Goal: Task Accomplishment & Management: Manage account settings

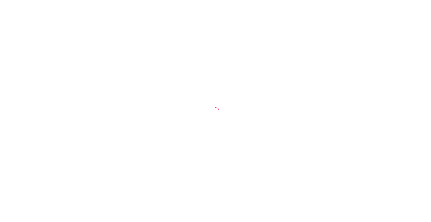
select select "TOTAL_OF_ORDERS"
select select "7"
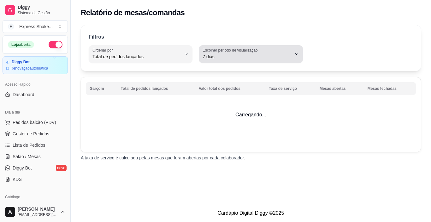
click at [255, 51] on label "Escolher período de visualização" at bounding box center [231, 49] width 57 height 5
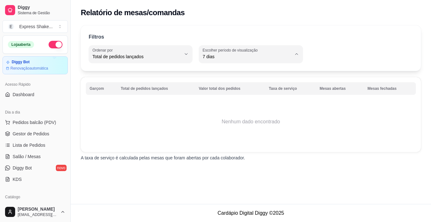
click at [218, 83] on span "Ontem" at bounding box center [248, 82] width 84 height 6
type input "1"
select select "1"
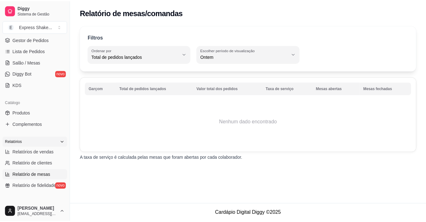
scroll to position [95, 0]
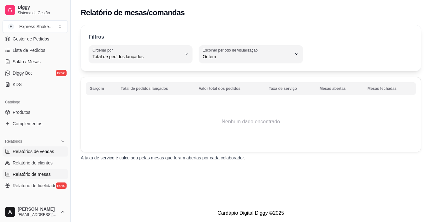
click at [35, 152] on span "Relatórios de vendas" at bounding box center [34, 151] width 42 height 6
select select "ALL"
select select "0"
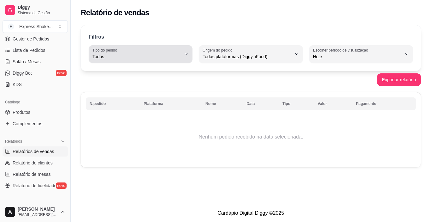
click at [149, 54] on span "Todos" at bounding box center [136, 56] width 89 height 6
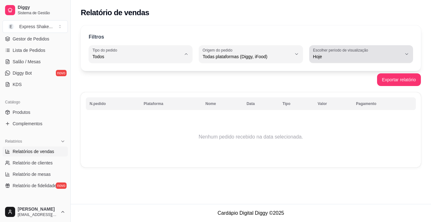
click at [320, 61] on button "Escolher período de visualização Hoje" at bounding box center [361, 54] width 104 height 18
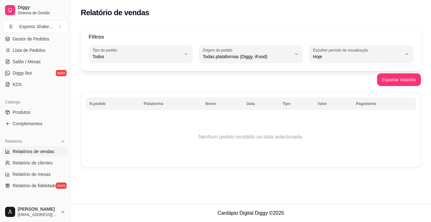
click at [331, 82] on span "Ontem" at bounding box center [358, 82] width 84 height 6
type input "1"
select select "1"
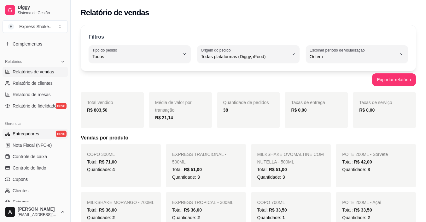
scroll to position [189, 0]
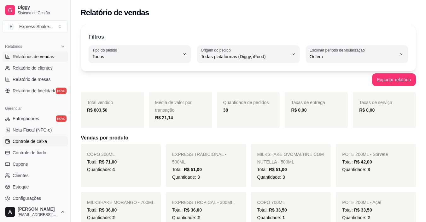
click at [46, 141] on span "Controle de caixa" at bounding box center [30, 141] width 34 height 6
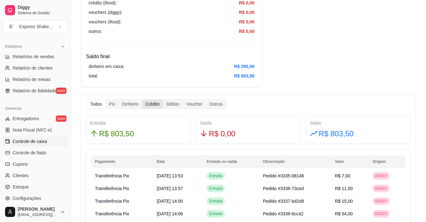
scroll to position [284, 0]
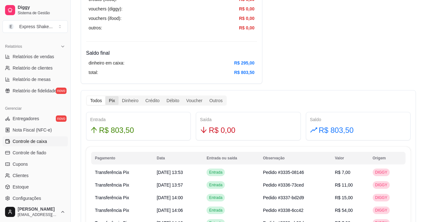
click at [105, 102] on div "Pix" at bounding box center [111, 100] width 13 height 9
click at [105, 96] on input "Pix" at bounding box center [105, 96] width 0 height 0
click at [132, 101] on div "Dinheiro" at bounding box center [130, 100] width 23 height 9
click at [119, 96] on input "Dinheiro" at bounding box center [119, 96] width 0 height 0
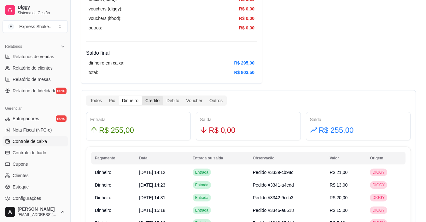
click at [155, 100] on div "Crédito" at bounding box center [152, 100] width 21 height 9
click at [142, 96] on input "Crédito" at bounding box center [142, 96] width 0 height 0
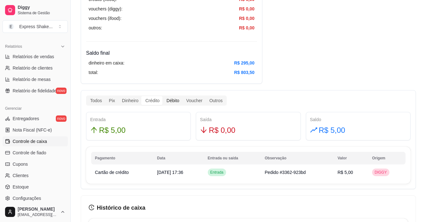
click at [176, 101] on div "Débito" at bounding box center [173, 100] width 20 height 9
click at [163, 96] on input "Débito" at bounding box center [163, 96] width 0 height 0
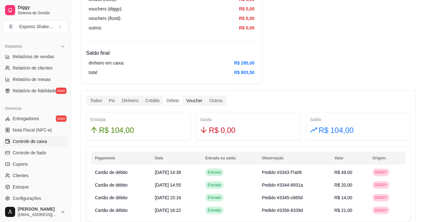
click at [192, 101] on div "Voucher" at bounding box center [194, 100] width 23 height 9
click at [183, 96] on input "Voucher" at bounding box center [183, 96] width 0 height 0
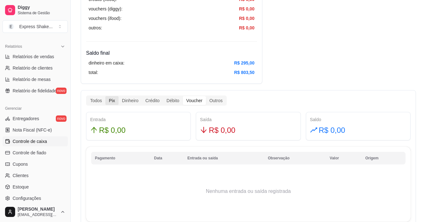
click at [105, 100] on div "Pix" at bounding box center [111, 100] width 13 height 9
click at [105, 96] on input "Pix" at bounding box center [105, 96] width 0 height 0
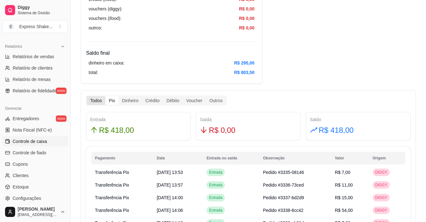
click at [98, 101] on div "Todos" at bounding box center [96, 100] width 19 height 9
click at [87, 96] on input "Todos" at bounding box center [87, 96] width 0 height 0
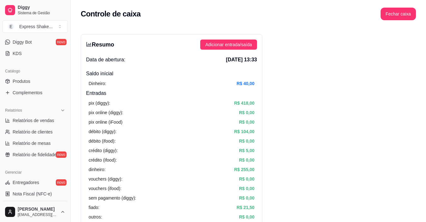
scroll to position [95, 0]
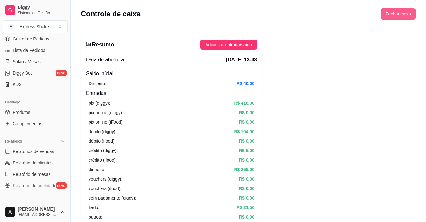
click at [414, 18] on button "Fechar caixa" at bounding box center [398, 14] width 35 height 13
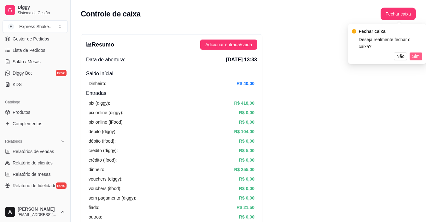
click at [419, 53] on span "Sim" at bounding box center [417, 56] width 8 height 7
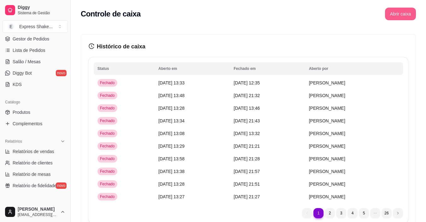
click at [392, 13] on button "Abrir caixa" at bounding box center [400, 14] width 31 height 13
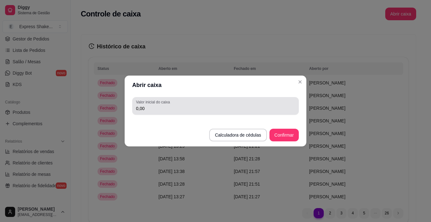
click at [224, 111] on input "0,00" at bounding box center [215, 108] width 159 height 6
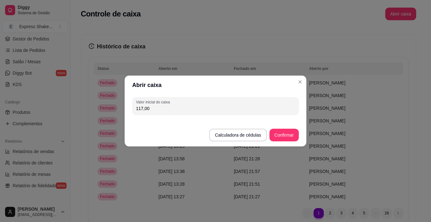
type input "117,00"
click at [276, 129] on button "Confirmar" at bounding box center [284, 135] width 29 height 12
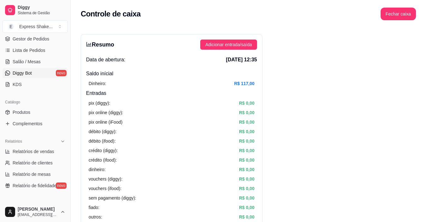
scroll to position [0, 0]
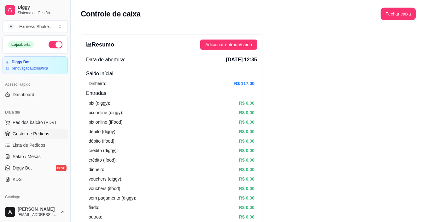
click at [42, 129] on link "Gestor de Pedidos" at bounding box center [35, 133] width 65 height 10
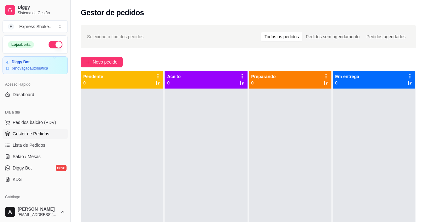
click at [69, 114] on button "Toggle Sidebar" at bounding box center [70, 111] width 5 height 222
